Goal: Complete application form

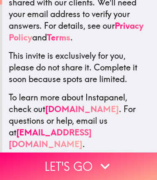
scroll to position [206, 0]
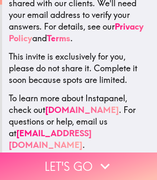
click at [99, 162] on icon "button" at bounding box center [105, 166] width 18 height 18
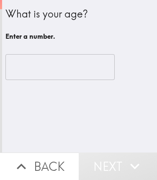
click at [86, 70] on input "number" at bounding box center [59, 67] width 109 height 26
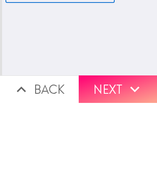
type input "46"
click at [116, 153] on button "Next" at bounding box center [118, 167] width 79 height 28
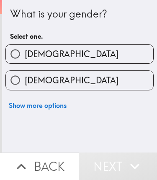
click at [104, 48] on label "[DEMOGRAPHIC_DATA]" at bounding box center [79, 54] width 147 height 19
click at [25, 48] on input "[DEMOGRAPHIC_DATA]" at bounding box center [15, 54] width 19 height 19
radio input "true"
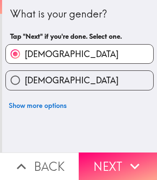
click at [122, 164] on button "Next" at bounding box center [118, 167] width 79 height 28
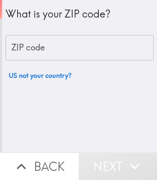
click at [22, 44] on div "ZIP code ZIP code" at bounding box center [79, 48] width 148 height 26
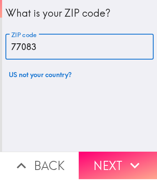
type input "77083"
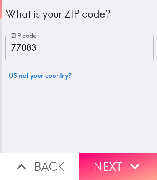
click at [115, 166] on button "Next" at bounding box center [118, 167] width 79 height 28
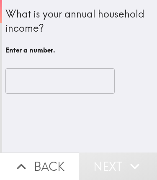
click at [27, 69] on input "number" at bounding box center [59, 82] width 109 height 26
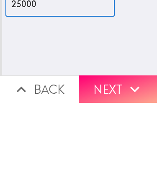
type input "25000"
click at [121, 153] on button "Next" at bounding box center [118, 167] width 79 height 28
